Goal: Information Seeking & Learning: Understand process/instructions

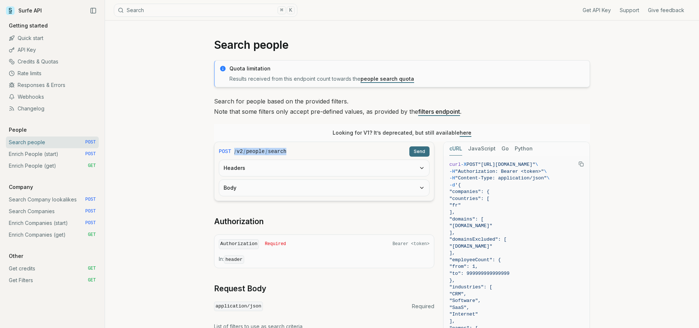
scroll to position [58, 0]
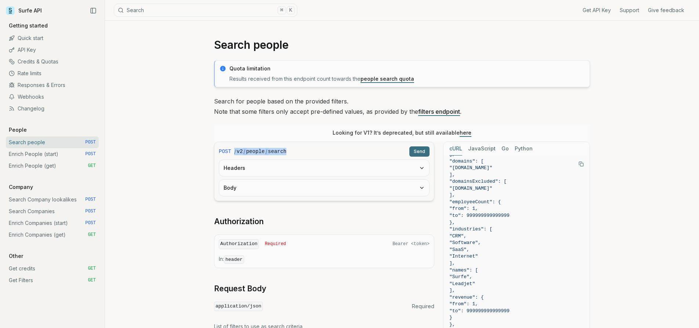
click at [50, 157] on link "Enrich People (start) POST" at bounding box center [52, 154] width 93 height 12
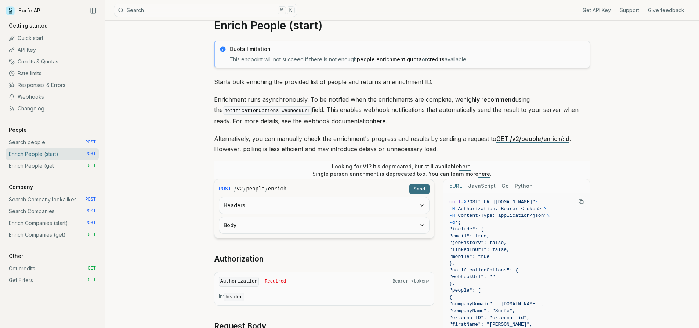
scroll to position [18, 0]
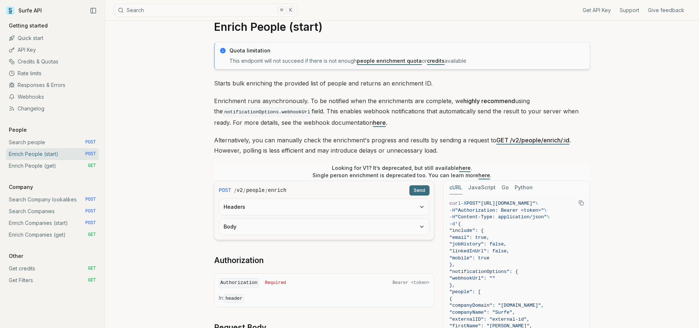
click at [63, 231] on link "Enrich Companies (get) GET" at bounding box center [52, 235] width 93 height 12
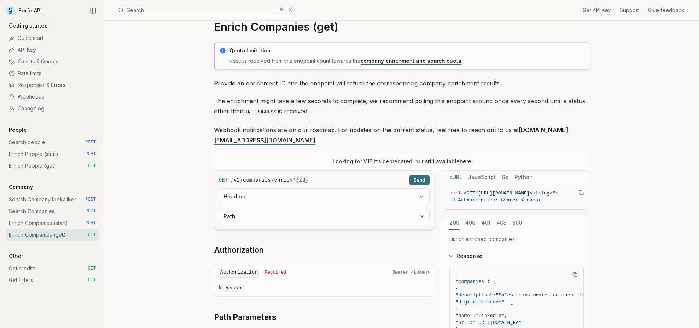
click at [75, 167] on link "Enrich People (get) GET" at bounding box center [52, 166] width 93 height 12
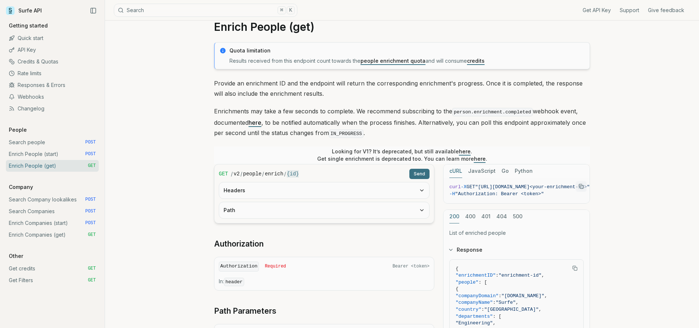
click at [72, 153] on link "Enrich People (start) POST" at bounding box center [52, 154] width 93 height 12
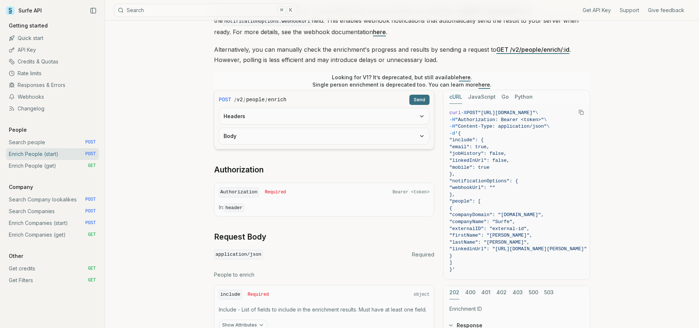
scroll to position [111, 0]
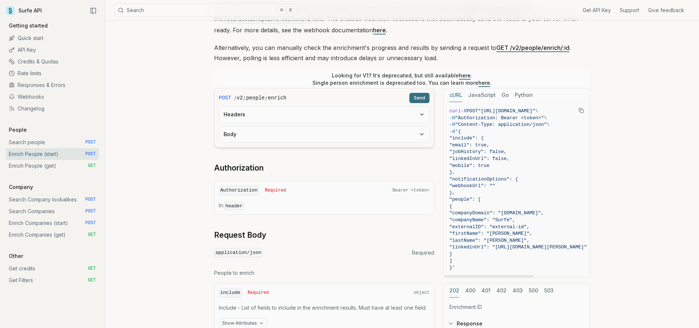
drag, startPoint x: 468, startPoint y: 128, endPoint x: 458, endPoint y: 265, distance: 137.0
click at [458, 265] on code "curl -X POST "[URL][DOMAIN_NAME]" \ -H "Authorization: Bearer <token>" \ -H "Co…" at bounding box center [518, 190] width 137 height 164
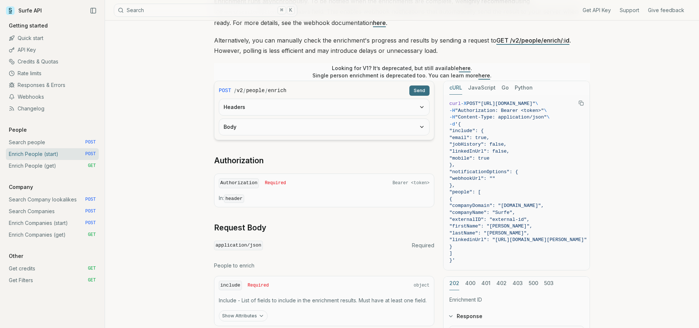
scroll to position [115, 0]
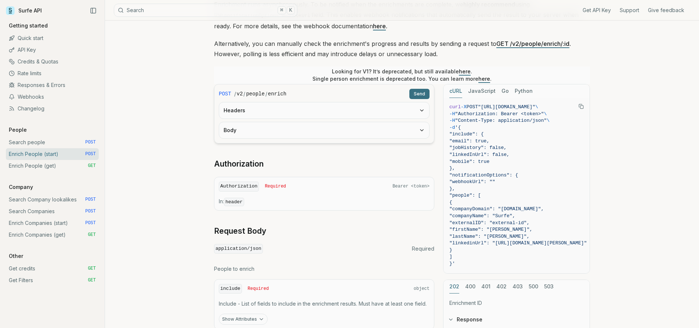
click at [294, 92] on div "/ v2 / people / enrich" at bounding box center [320, 93] width 172 height 7
drag, startPoint x: 291, startPoint y: 91, endPoint x: 235, endPoint y: 91, distance: 56.2
click at [235, 91] on div "/ v2 / people / enrich" at bounding box center [320, 93] width 172 height 7
copy div "/ v2 / people / enrich"
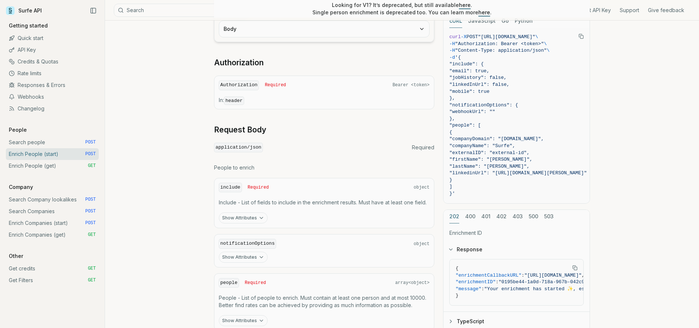
scroll to position [216, 0]
click at [471, 60] on span "-d '{" at bounding box center [518, 57] width 137 height 7
drag, startPoint x: 468, startPoint y: 59, endPoint x: 457, endPoint y: 191, distance: 132.3
click at [457, 191] on code "curl -X POST "[URL][DOMAIN_NAME]" \ -H "Authorization: Bearer <token>" \ -H "Co…" at bounding box center [518, 116] width 137 height 164
copy code "{ "include": { "email": true, "jobHistory": false, "linkedInUrl": false, "mobil…"
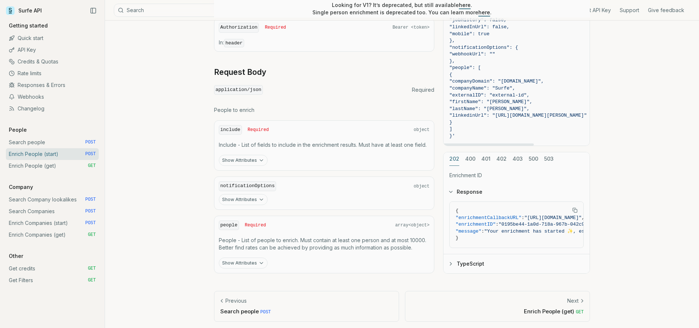
scroll to position [273, 0]
click at [246, 158] on button "Show Attributes" at bounding box center [243, 161] width 49 height 11
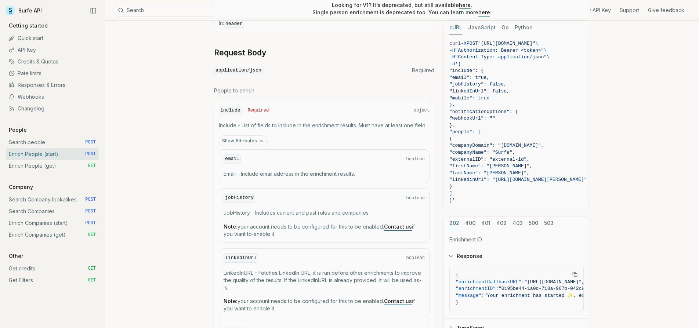
scroll to position [293, 0]
click at [476, 72] on span ""include": {" at bounding box center [467, 71] width 35 height 6
drag, startPoint x: 468, startPoint y: 64, endPoint x: 459, endPoint y: 197, distance: 133.3
click at [459, 197] on code "curl -X POST "[URL][DOMAIN_NAME]" \ -H "Authorization: Bearer <token>" \ -H "Co…" at bounding box center [518, 122] width 137 height 164
copy code "{ "include": { "email": true, "jobHistory": false, "linkedInUrl": false, "mobil…"
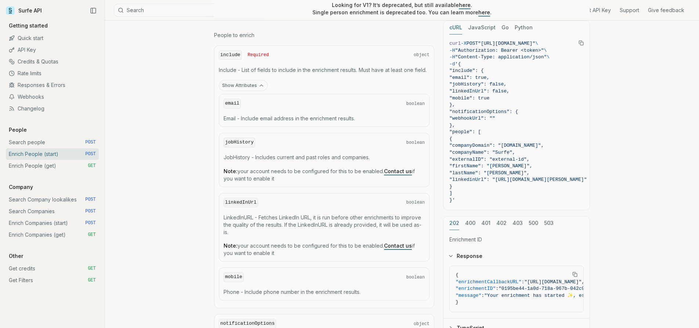
scroll to position [336, 0]
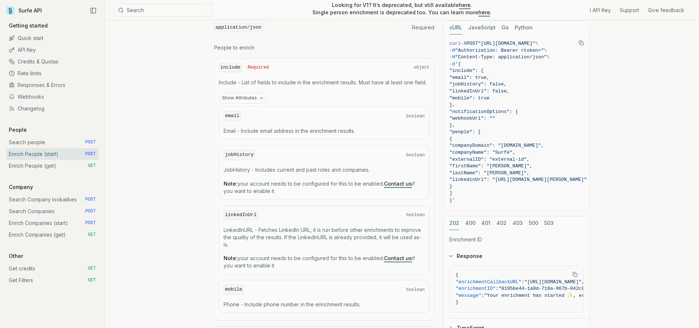
click at [254, 71] on div "include Required object Include - List of fields to include in the enrichment r…" at bounding box center [324, 189] width 220 height 263
drag, startPoint x: 219, startPoint y: 79, endPoint x: 430, endPoint y: 77, distance: 211.2
click at [430, 77] on div "include Required object Include - List of fields to include in the enrichment r…" at bounding box center [324, 189] width 220 height 263
copy p "Include - List of fields to include in the enrichment results. Must have at lea…"
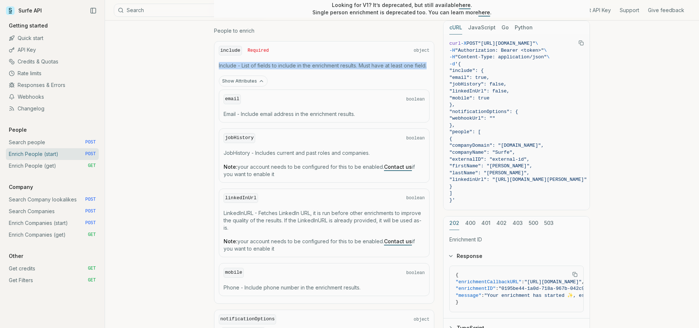
scroll to position [354, 0]
click at [233, 102] on div "email boolean Email - Include email address in the enrichment results." at bounding box center [324, 105] width 211 height 33
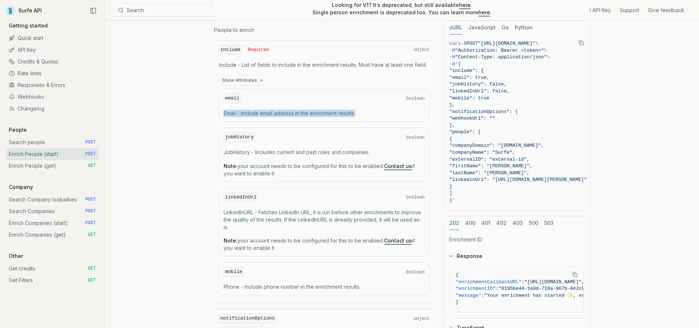
drag, startPoint x: 223, startPoint y: 110, endPoint x: 361, endPoint y: 112, distance: 138.1
click at [362, 111] on div "email boolean Email - Include email address in the enrichment results." at bounding box center [324, 105] width 211 height 33
copy p "Email - Include email address in the enrichment results."
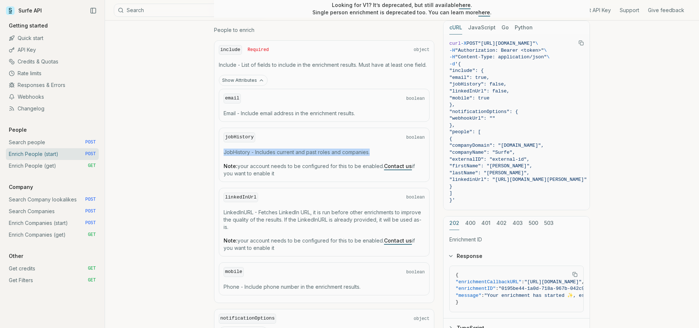
drag, startPoint x: 223, startPoint y: 149, endPoint x: 375, endPoint y: 150, distance: 151.7
click at [375, 150] on div "jobHistory boolean JobHistory - Includes current and past roles and companies. …" at bounding box center [324, 155] width 211 height 54
copy p "JobHistory - Includes current and past roles and companies."
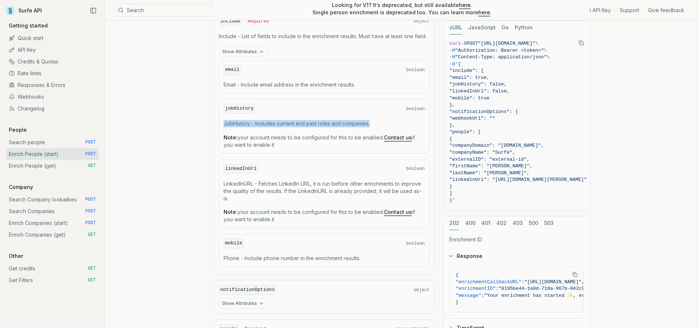
scroll to position [384, 0]
click at [233, 179] on p "LinkedInURL - Fetches LinkedIn URL, it is run before other enrichments to impro…" at bounding box center [324, 190] width 201 height 22
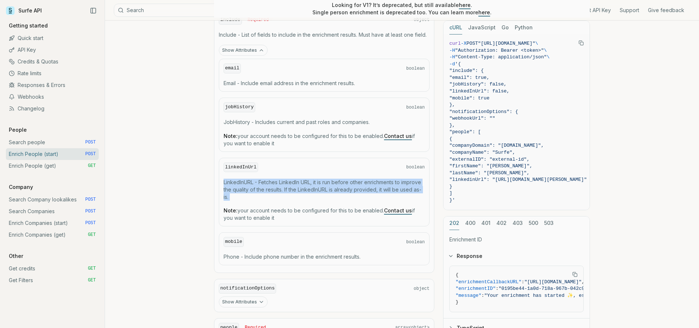
copy div "LinkedInURL - Fetches LinkedIn URL, it is run before other enrichments to impro…"
drag, startPoint x: 224, startPoint y: 179, endPoint x: 248, endPoint y: 199, distance: 31.3
click at [248, 199] on div "linkedInUrl boolean LinkedInURL - Fetches LinkedIn URL, it is run before other …" at bounding box center [324, 192] width 211 height 69
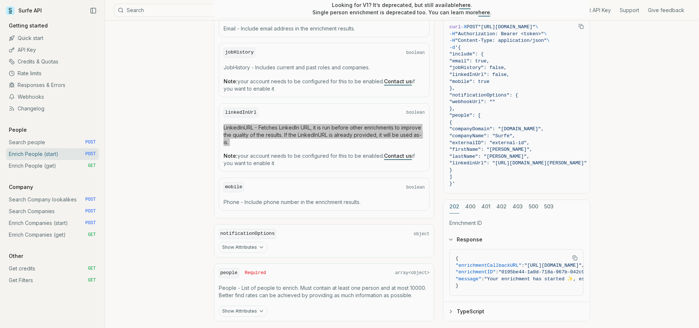
scroll to position [459, 0]
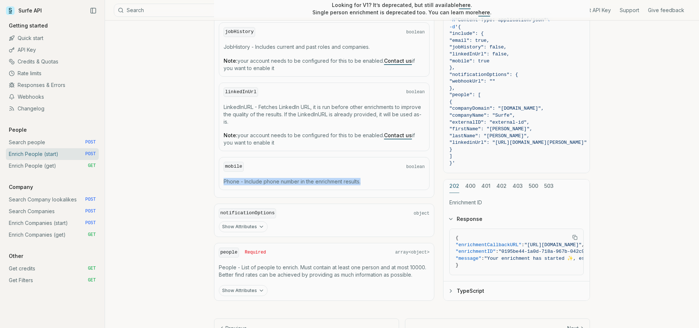
drag, startPoint x: 224, startPoint y: 176, endPoint x: 411, endPoint y: 179, distance: 187.4
click at [411, 179] on p "Phone - Include phone number in the enrichment results." at bounding box center [324, 181] width 201 height 7
copy p "Phone - Include phone number in the enrichment results."
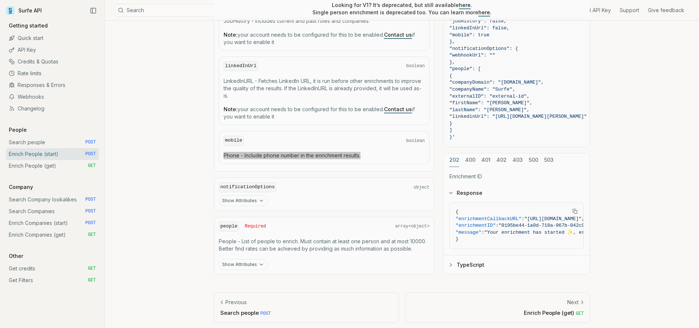
scroll to position [485, 0]
click at [260, 198] on icon "button" at bounding box center [262, 201] width 6 height 6
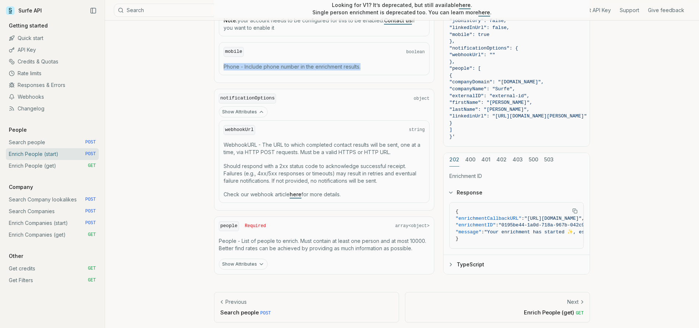
scroll to position [573, 0]
click at [229, 244] on p "People - List of people to enrich. Must contain at least one person and at most…" at bounding box center [324, 245] width 211 height 15
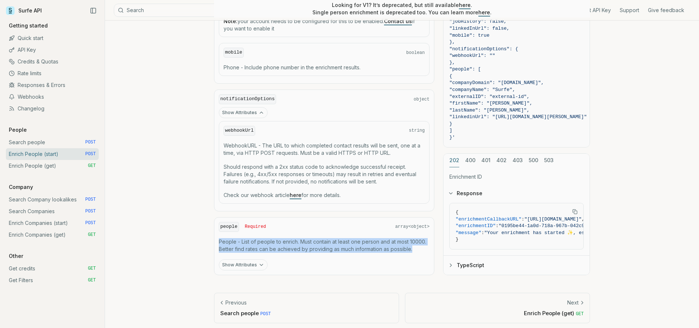
drag, startPoint x: 219, startPoint y: 238, endPoint x: 428, endPoint y: 248, distance: 208.5
click at [428, 248] on p "People - List of people to enrich. Must contain at least one person and at most…" at bounding box center [324, 245] width 211 height 15
click at [255, 261] on button "Show Attributes" at bounding box center [243, 265] width 49 height 11
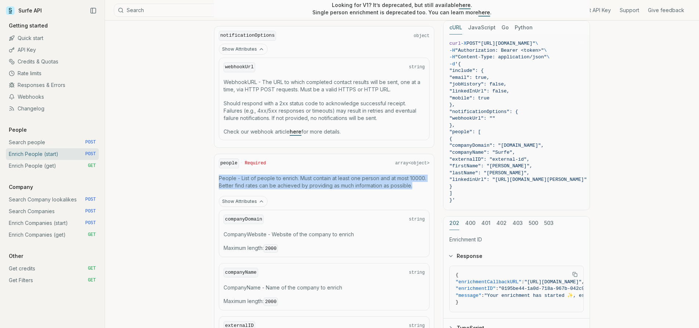
scroll to position [644, 0]
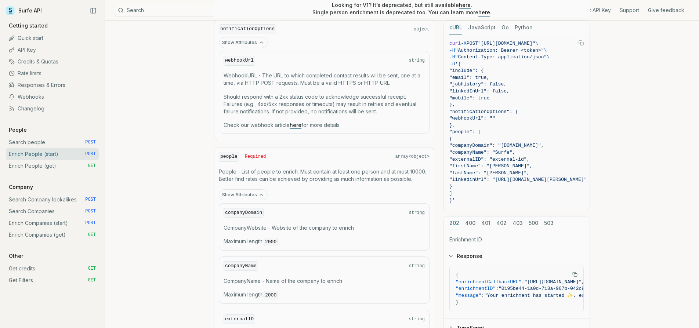
click at [368, 172] on p "People - List of people to enrich. Must contain at least one person and at most…" at bounding box center [324, 175] width 211 height 15
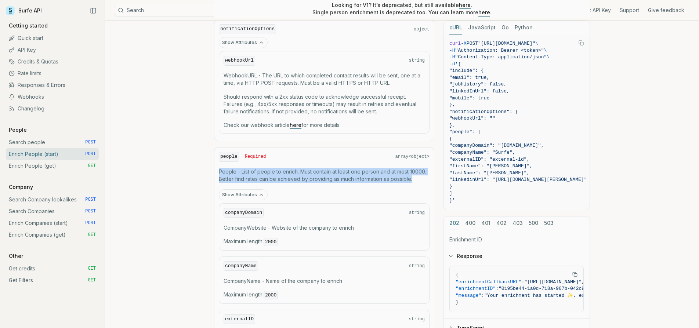
drag, startPoint x: 219, startPoint y: 168, endPoint x: 417, endPoint y: 173, distance: 197.7
click at [417, 173] on p "People - List of people to enrich. Must contain at least one person and at most…" at bounding box center [324, 175] width 211 height 15
copy p "People - List of people to enrich. Must contain at least one person and at most…"
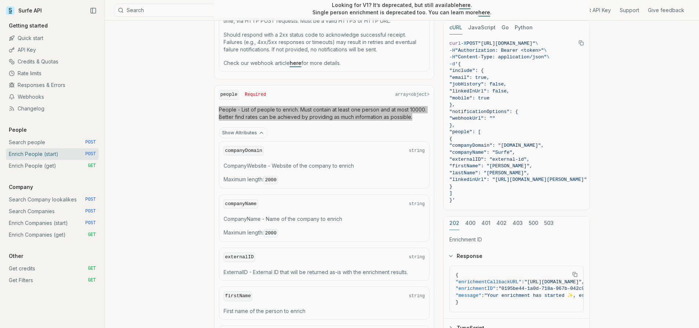
scroll to position [707, 0]
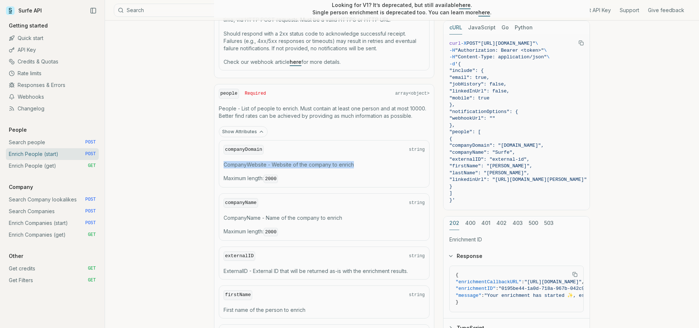
drag, startPoint x: 224, startPoint y: 160, endPoint x: 357, endPoint y: 159, distance: 133.0
click at [357, 161] on p "CompanyWebsite - Website of the company to enrich" at bounding box center [324, 164] width 201 height 7
copy p "CompanyWebsite - Website of the company to enrich"
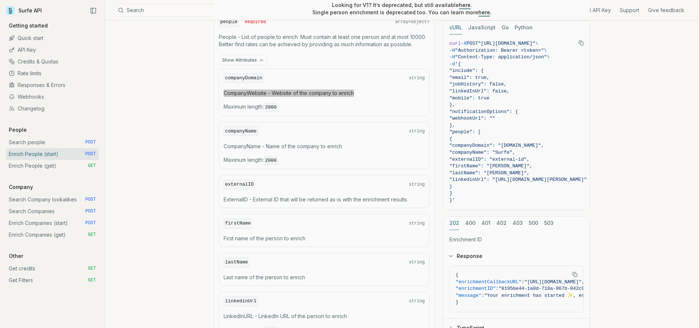
scroll to position [780, 0]
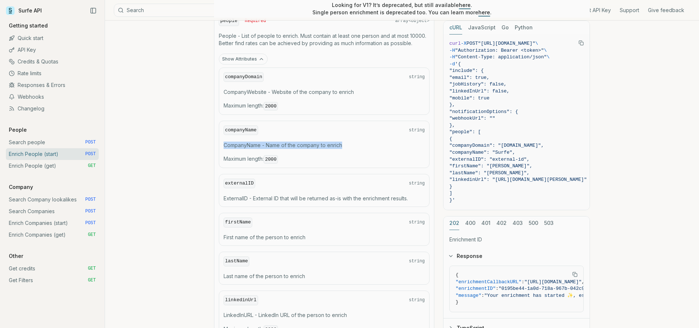
drag, startPoint x: 224, startPoint y: 140, endPoint x: 378, endPoint y: 140, distance: 153.2
click at [378, 142] on p "CompanyName - Name of the company to enrich" at bounding box center [324, 145] width 201 height 7
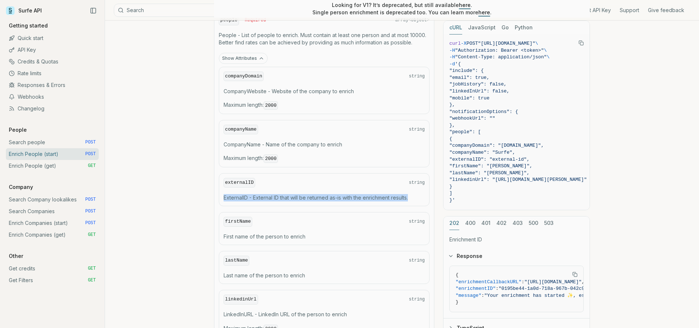
drag, startPoint x: 224, startPoint y: 191, endPoint x: 435, endPoint y: 196, distance: 210.9
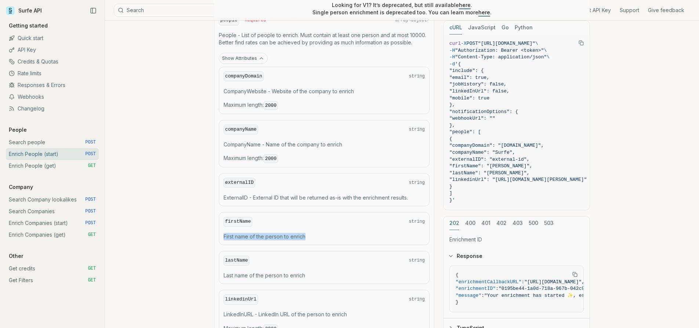
drag, startPoint x: 224, startPoint y: 230, endPoint x: 367, endPoint y: 231, distance: 143.6
click at [367, 233] on p "First name of the person to enrich" at bounding box center [324, 236] width 201 height 7
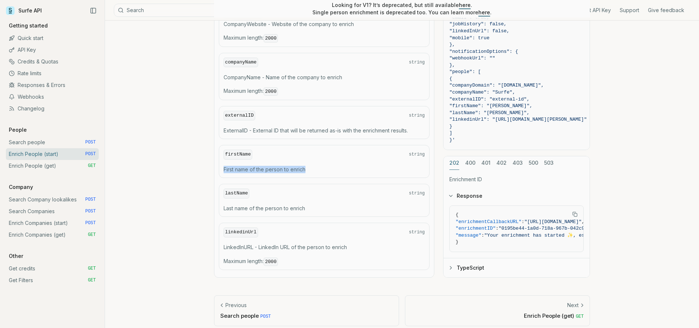
scroll to position [847, 0]
drag, startPoint x: 224, startPoint y: 201, endPoint x: 350, endPoint y: 204, distance: 126.4
click at [350, 205] on p "Last name of the person to enrich" at bounding box center [324, 208] width 201 height 7
drag, startPoint x: 224, startPoint y: 240, endPoint x: 368, endPoint y: 242, distance: 144.4
click at [368, 244] on p "LinkedInURL - LinkedIn URL of the person to enrich" at bounding box center [324, 247] width 201 height 7
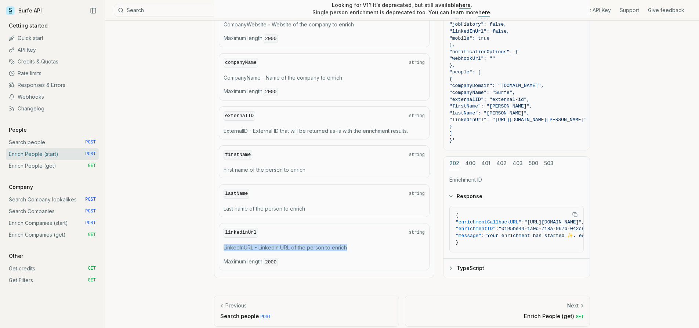
click at [36, 166] on link "Enrich People (get) GET" at bounding box center [52, 166] width 93 height 12
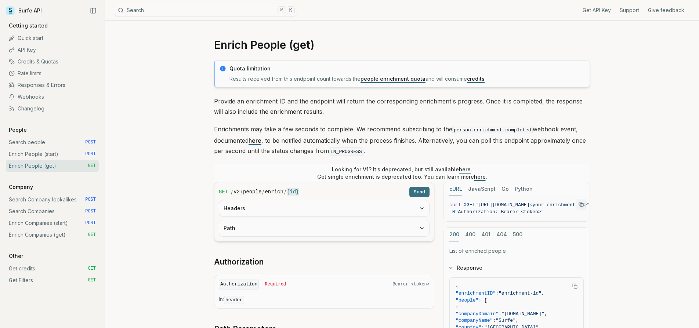
click at [231, 106] on p "Provide an enrichment ID and the endpoint will return the corresponding enrichm…" at bounding box center [402, 106] width 376 height 21
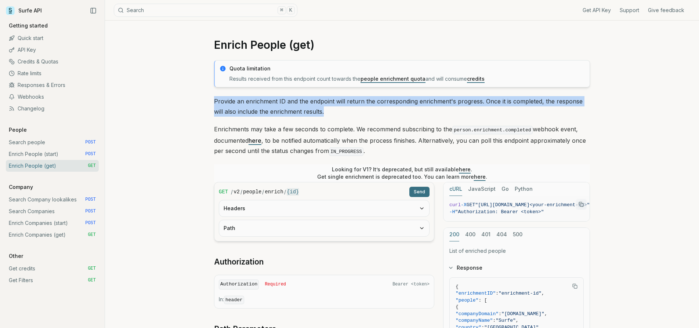
drag, startPoint x: 216, startPoint y: 101, endPoint x: 315, endPoint y: 114, distance: 100.0
click at [315, 114] on p "Provide an enrichment ID and the endpoint will return the corresponding enrichm…" at bounding box center [402, 106] width 376 height 21
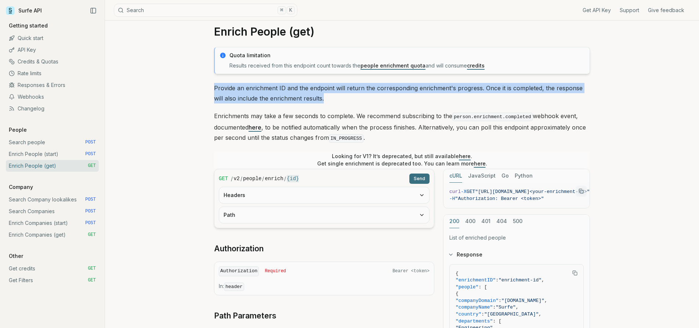
scroll to position [13, 0]
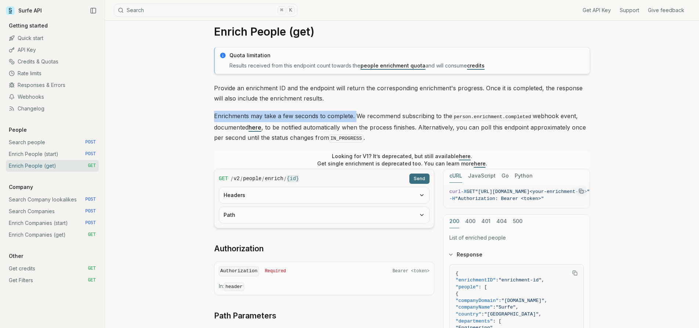
drag, startPoint x: 214, startPoint y: 116, endPoint x: 356, endPoint y: 117, distance: 141.8
click at [356, 117] on article "Enrich People (get) Quota limitation Results received from this endpoint count …" at bounding box center [402, 287] width 411 height 561
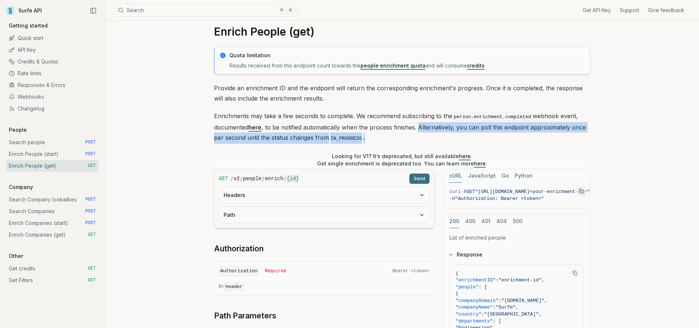
drag, startPoint x: 420, startPoint y: 126, endPoint x: 442, endPoint y: 136, distance: 24.7
click at [442, 136] on p "Enrichments may take a few seconds to complete. We recommend subscribing to the…" at bounding box center [402, 127] width 376 height 33
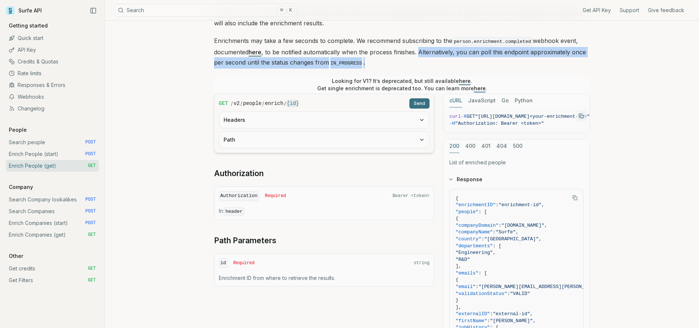
scroll to position [89, 0]
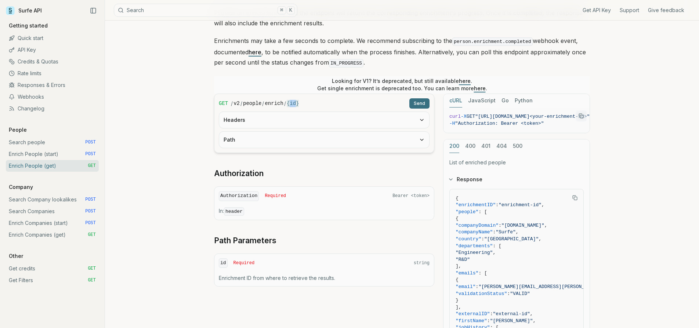
drag, startPoint x: 298, startPoint y: 102, endPoint x: 292, endPoint y: 102, distance: 5.9
click at [293, 102] on code "{id}" at bounding box center [293, 103] width 12 height 7
click at [517, 204] on span ""enrichment-id"" at bounding box center [520, 205] width 43 height 6
click at [47, 156] on link "Enrich People (start) POST" at bounding box center [52, 154] width 93 height 12
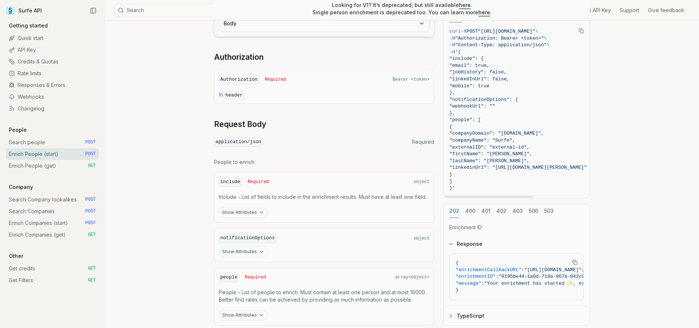
scroll to position [222, 0]
click at [481, 274] on span ""enrichmentID"" at bounding box center [476, 276] width 40 height 6
click at [32, 151] on link "Enrich People (start) POST" at bounding box center [52, 154] width 93 height 12
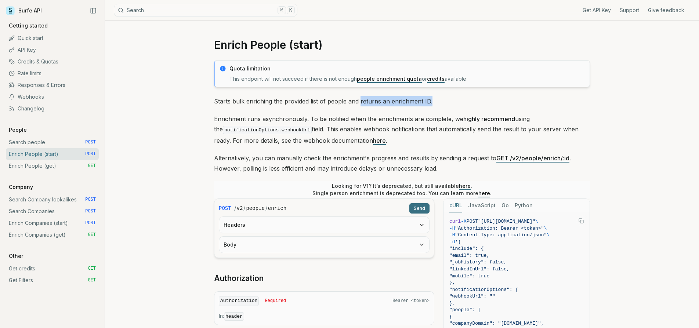
drag, startPoint x: 359, startPoint y: 101, endPoint x: 465, endPoint y: 101, distance: 106.5
click at [465, 101] on p "Starts bulk enriching the provided list of people and returns an enrichment ID." at bounding box center [402, 101] width 376 height 10
click at [51, 222] on link "Enrich Companies (start) POST" at bounding box center [52, 223] width 93 height 12
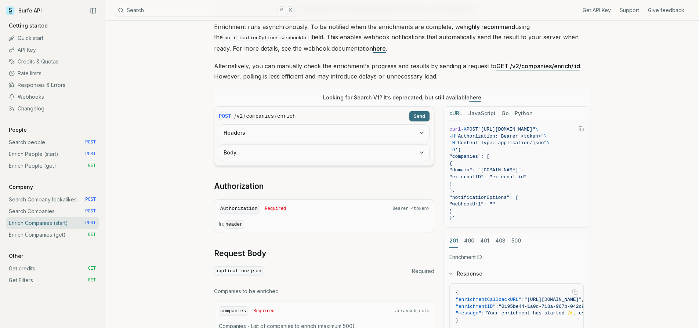
scroll to position [101, 0]
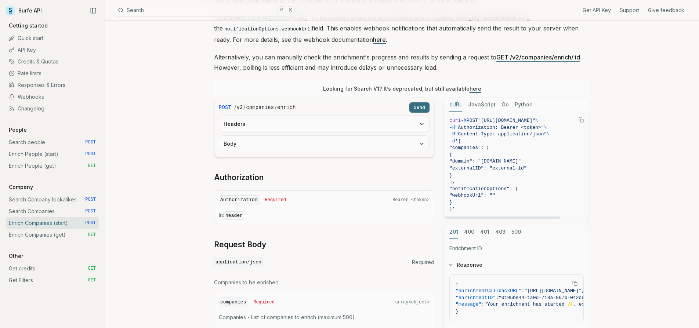
drag, startPoint x: 468, startPoint y: 139, endPoint x: 460, endPoint y: 205, distance: 66.0
click at [460, 205] on code "curl -X POST "https://api.surfe.com/v2/companies/enrich" \ -H "Authorization: B…" at bounding box center [517, 166] width 134 height 96
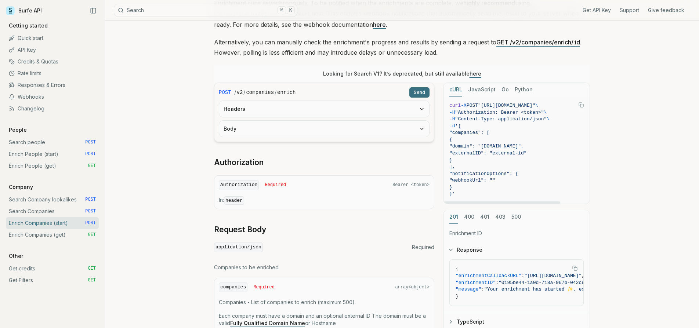
scroll to position [116, 0]
copy code "{ "companies": [ { "domain": "surfe.com", "externalID": "external-id" } ], "not…"
